Goal: Information Seeking & Learning: Check status

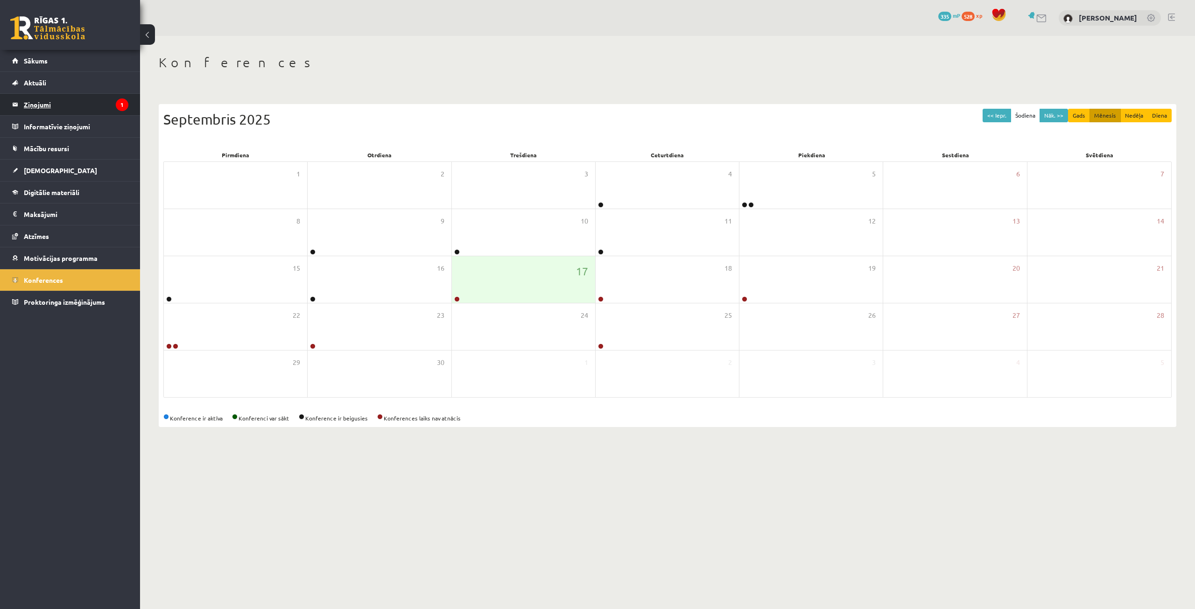
click at [85, 95] on legend "Ziņojumi 1" at bounding box center [76, 104] width 105 height 21
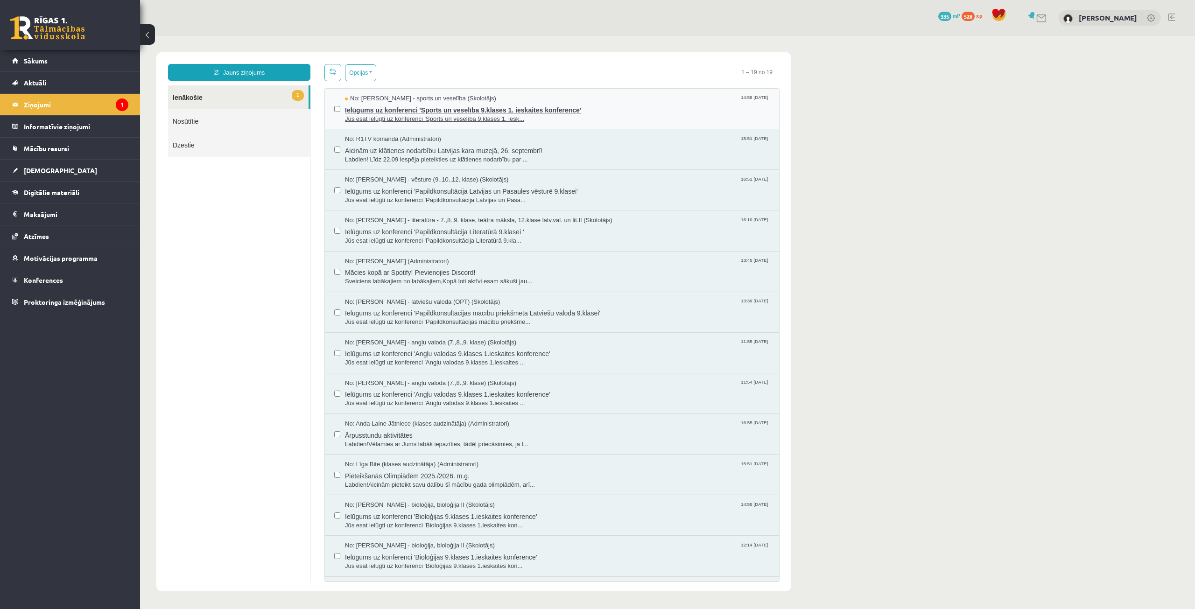
click at [402, 103] on span "Ielūgums uz konferenci 'Sports un veselība 9.klases 1. ieskaites konference'" at bounding box center [557, 109] width 425 height 12
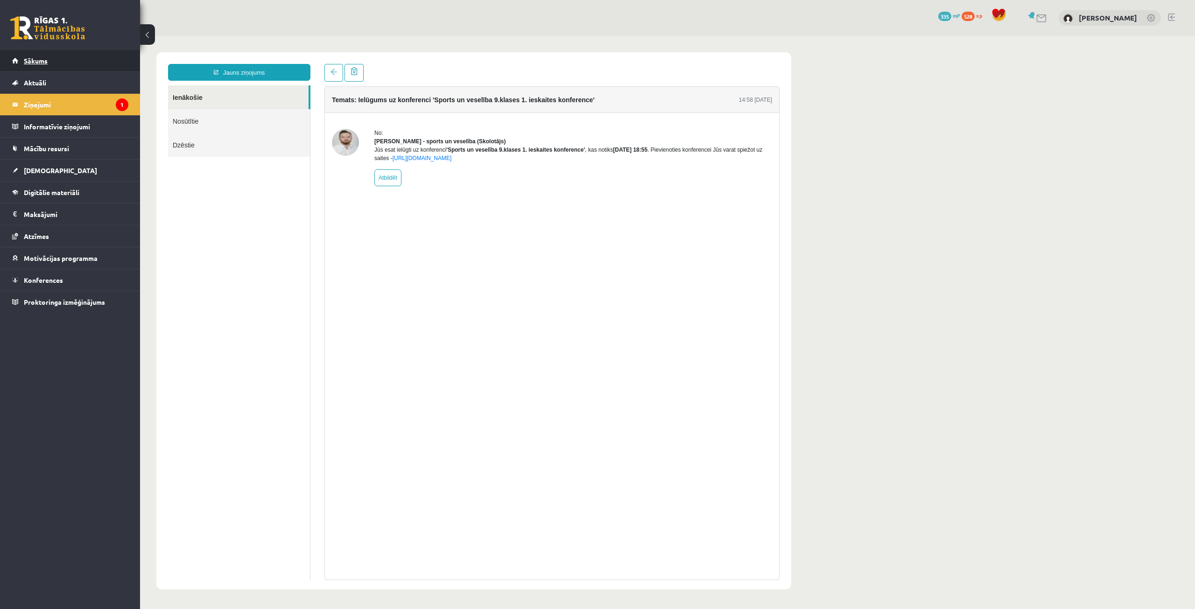
click at [59, 68] on link "Sākums" at bounding box center [70, 60] width 116 height 21
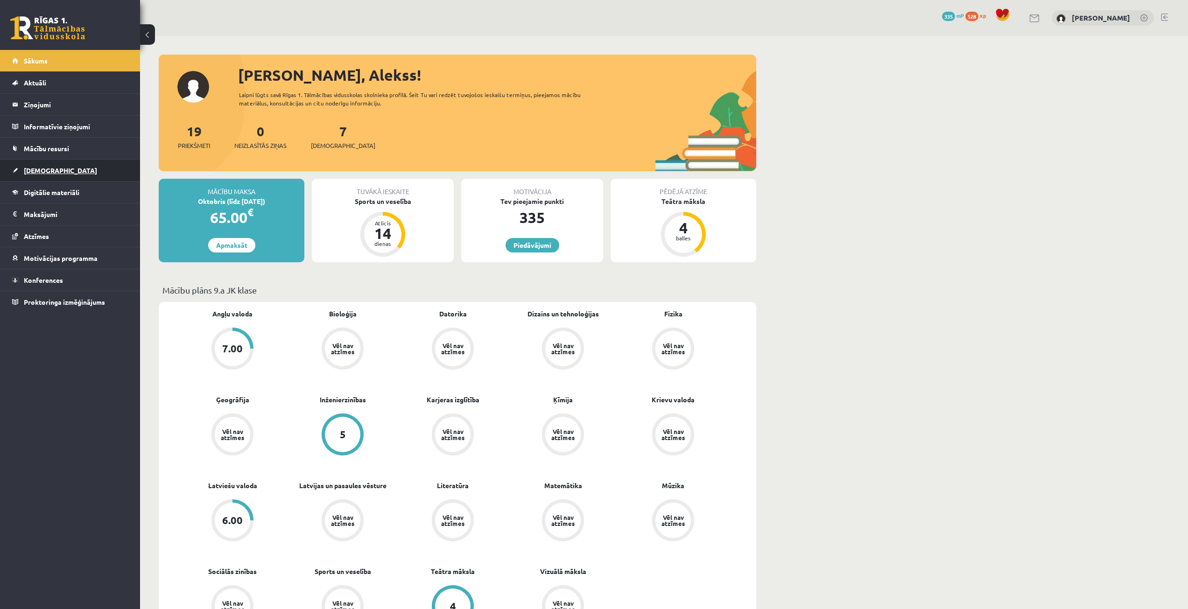
click at [65, 169] on link "[DEMOGRAPHIC_DATA]" at bounding box center [70, 170] width 116 height 21
